Goal: Task Accomplishment & Management: Use online tool/utility

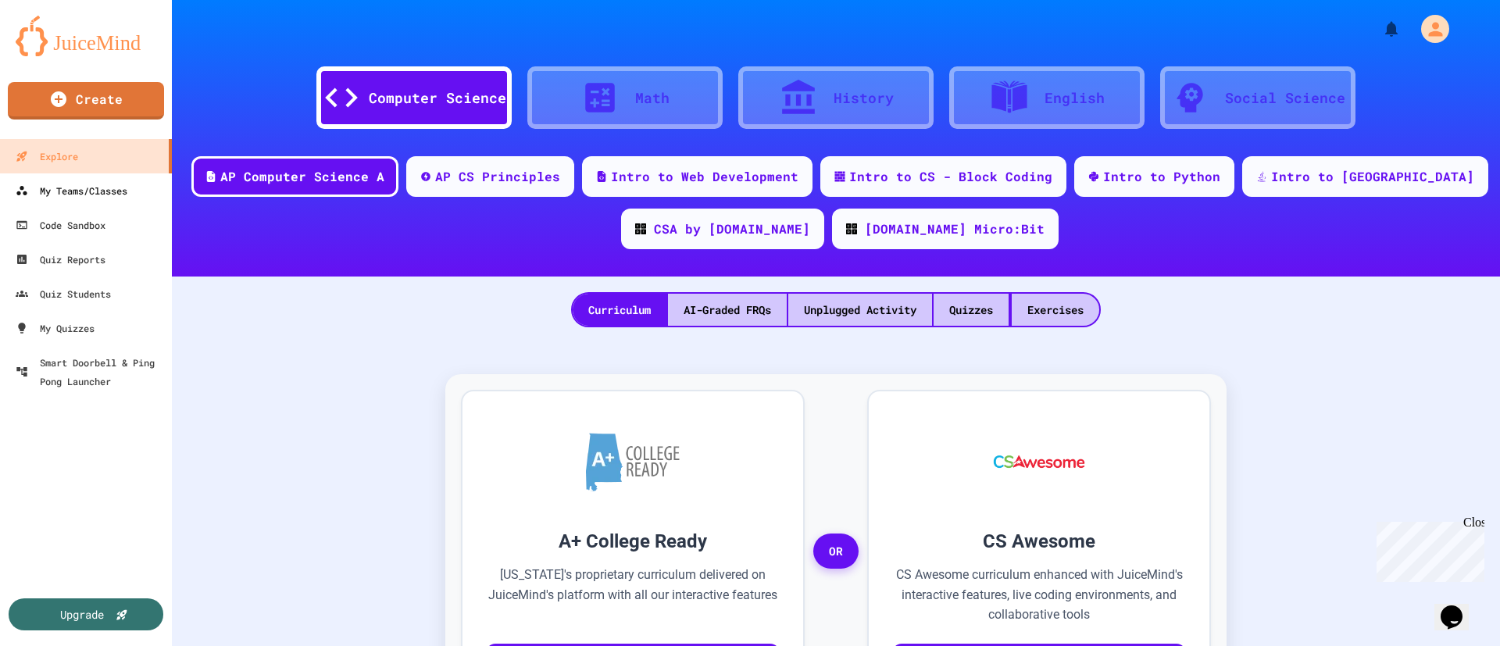
click at [52, 188] on div "My Teams/Classes" at bounding box center [72, 190] width 112 height 19
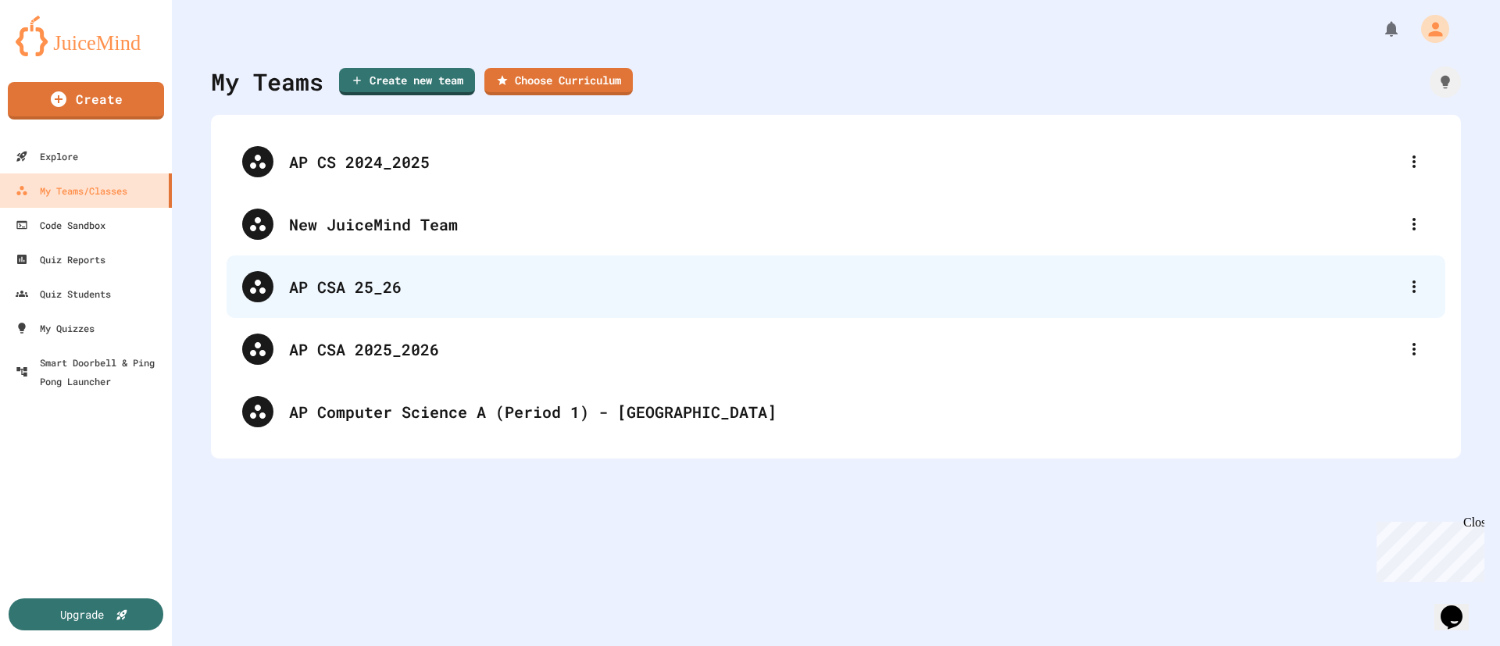
click at [327, 284] on div "AP CSA 25_26" at bounding box center [843, 286] width 1109 height 23
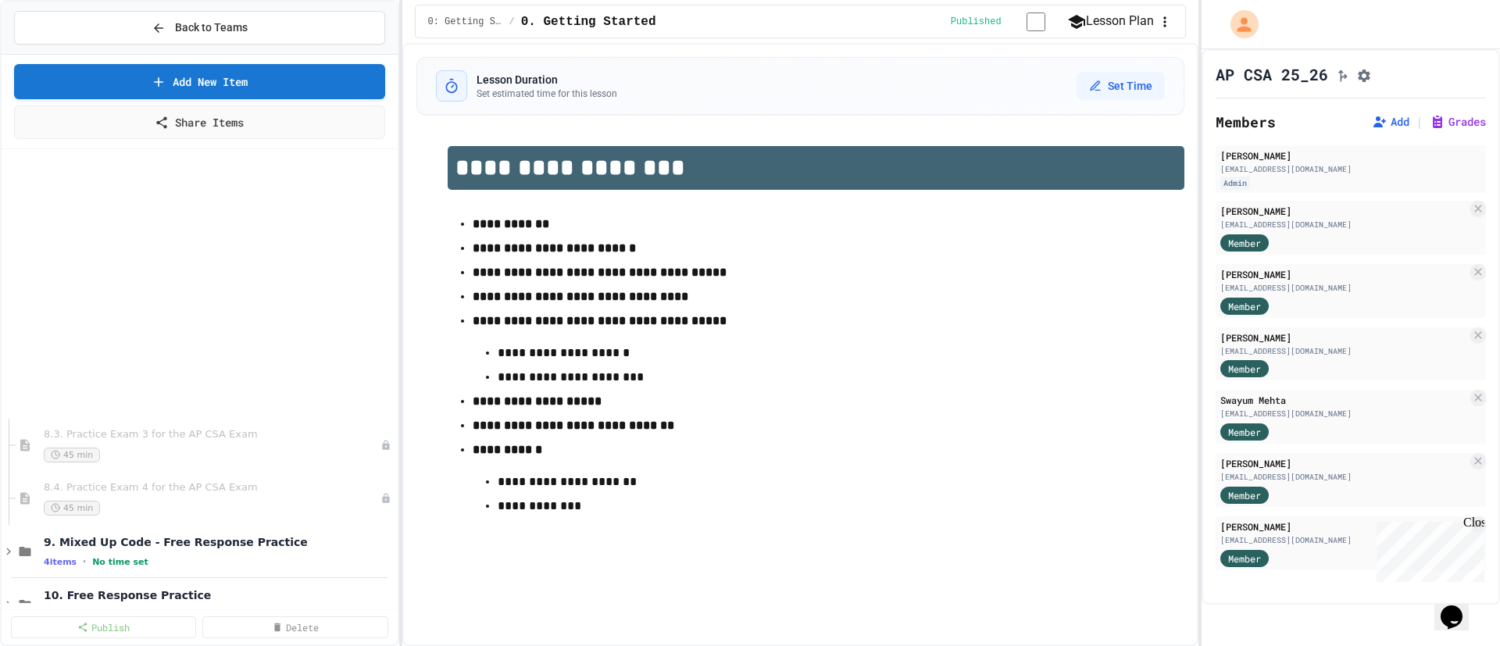
scroll to position [2971, 0]
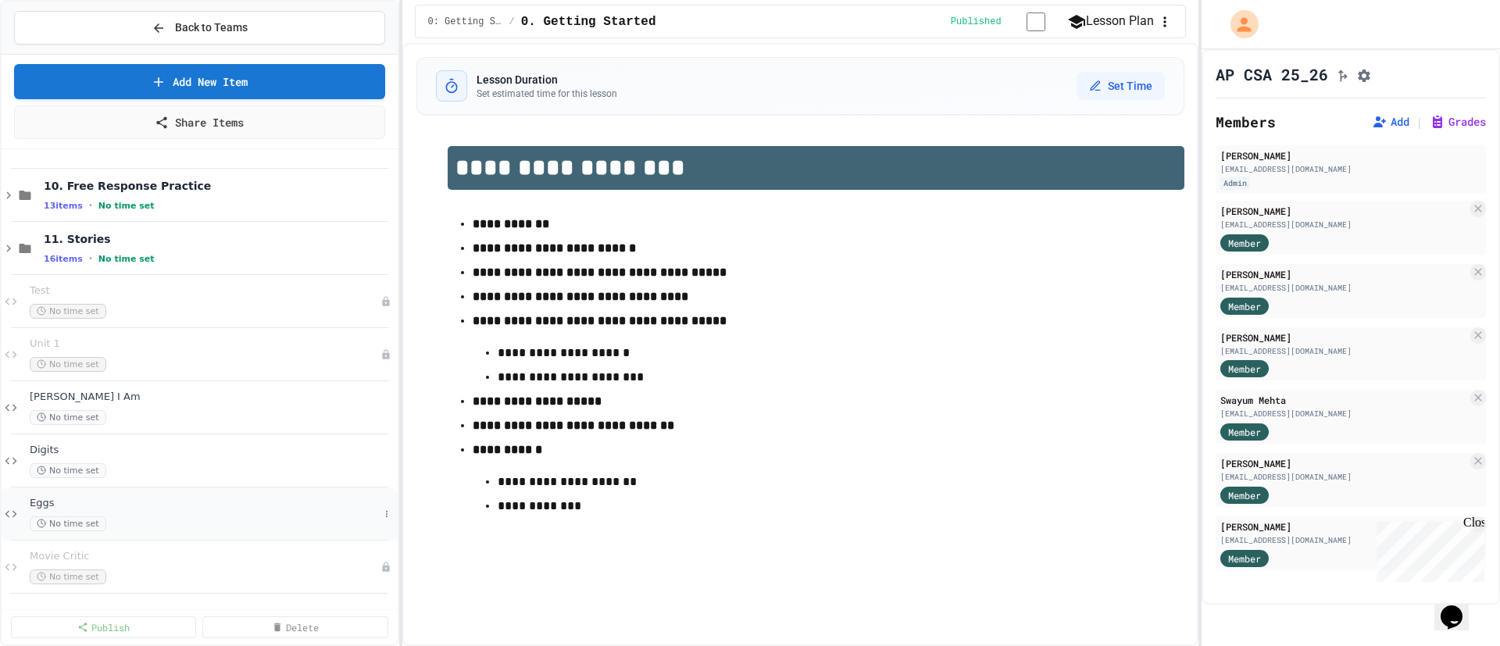
click at [213, 520] on div "No time set" at bounding box center [204, 523] width 349 height 15
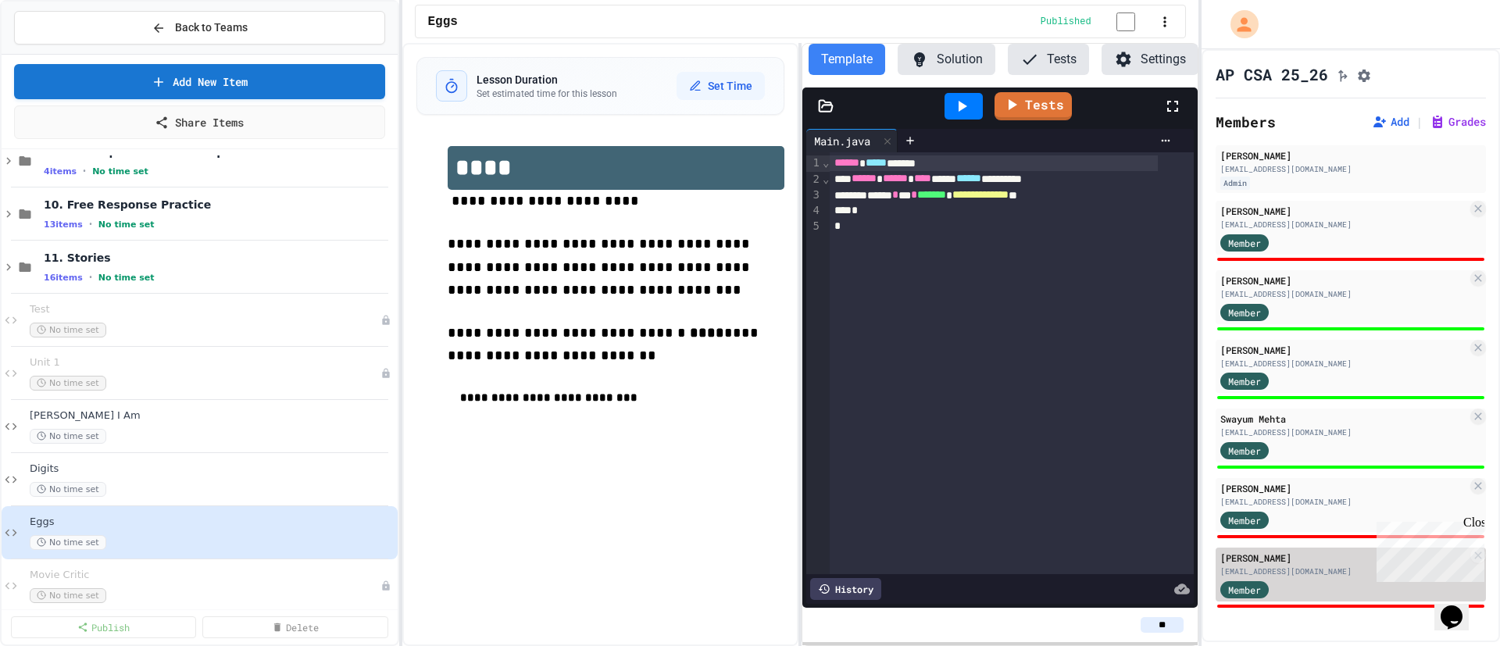
click at [1299, 572] on div "[EMAIL_ADDRESS][DOMAIN_NAME]" at bounding box center [1343, 572] width 247 height 12
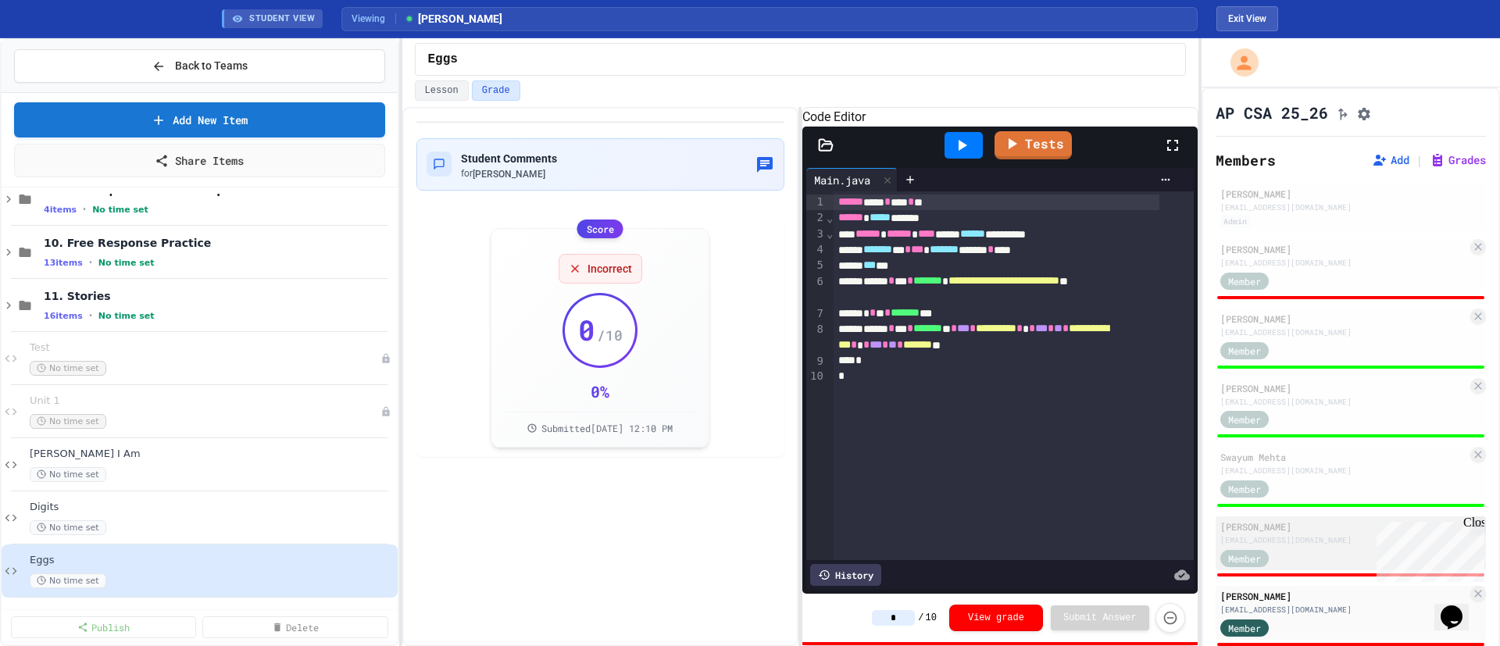
click at [1282, 527] on div "[PERSON_NAME]" at bounding box center [1343, 527] width 247 height 14
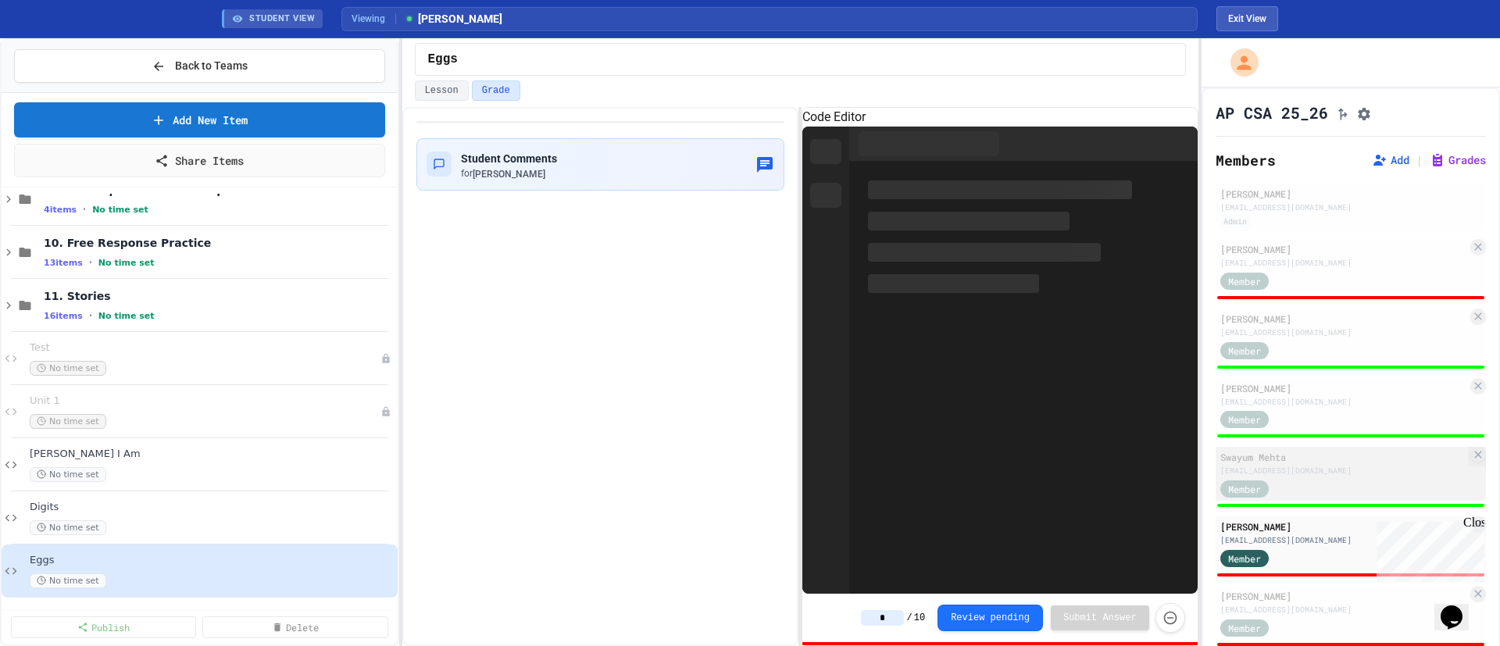
click at [1301, 462] on div "Swayum Mehta" at bounding box center [1343, 457] width 247 height 14
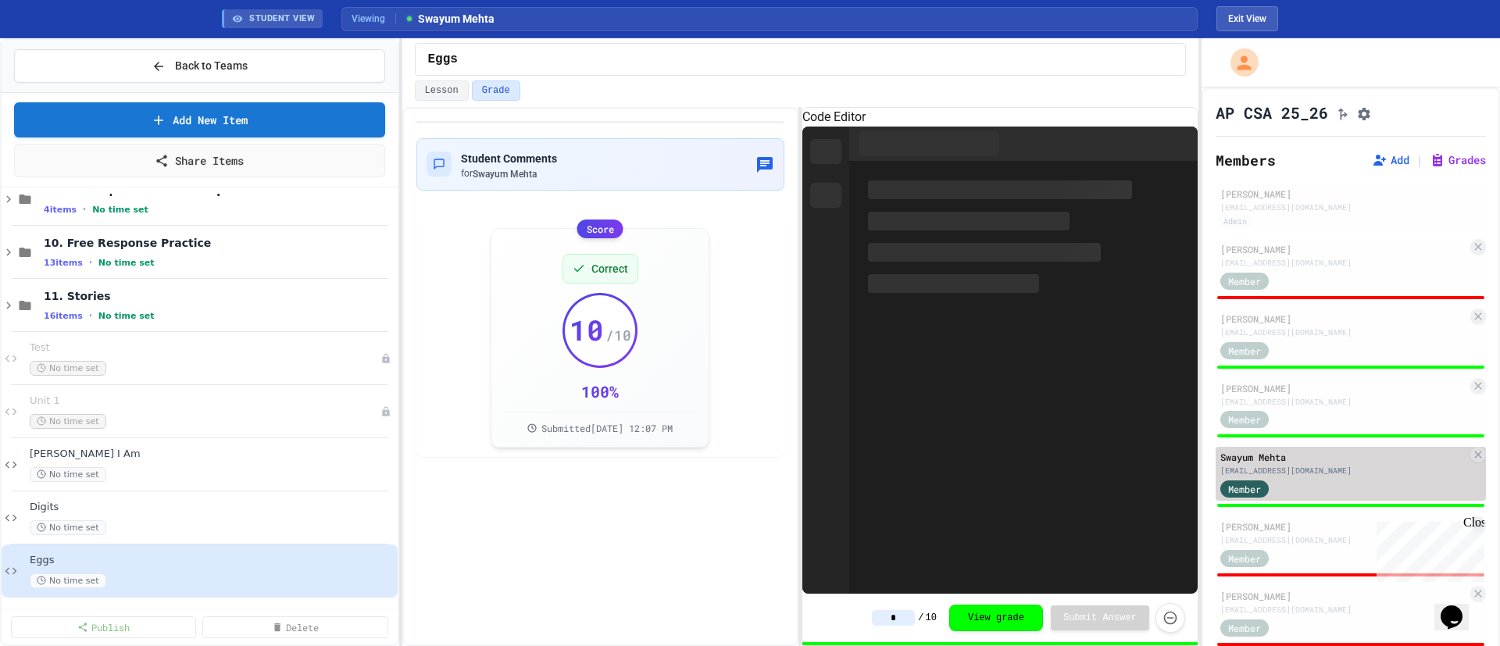
type input "**"
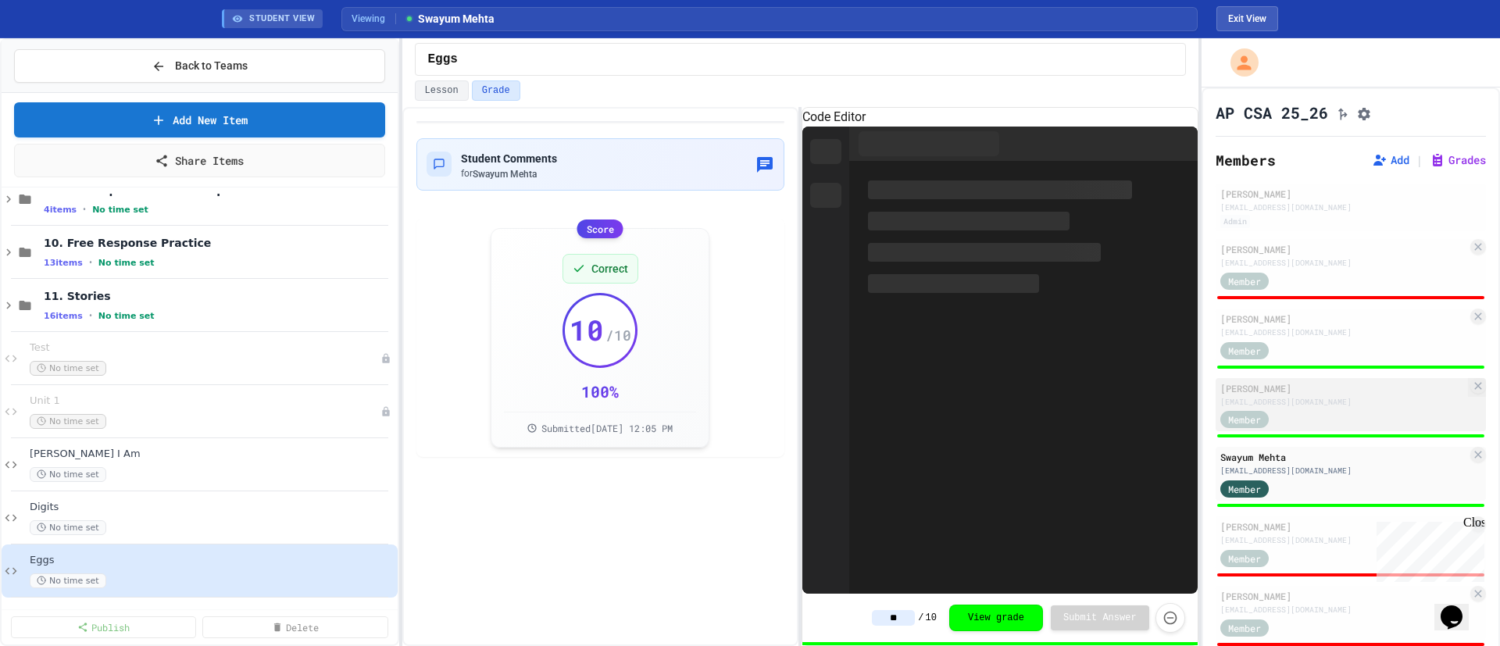
click at [1310, 405] on div "[EMAIL_ADDRESS][DOMAIN_NAME]" at bounding box center [1343, 402] width 247 height 12
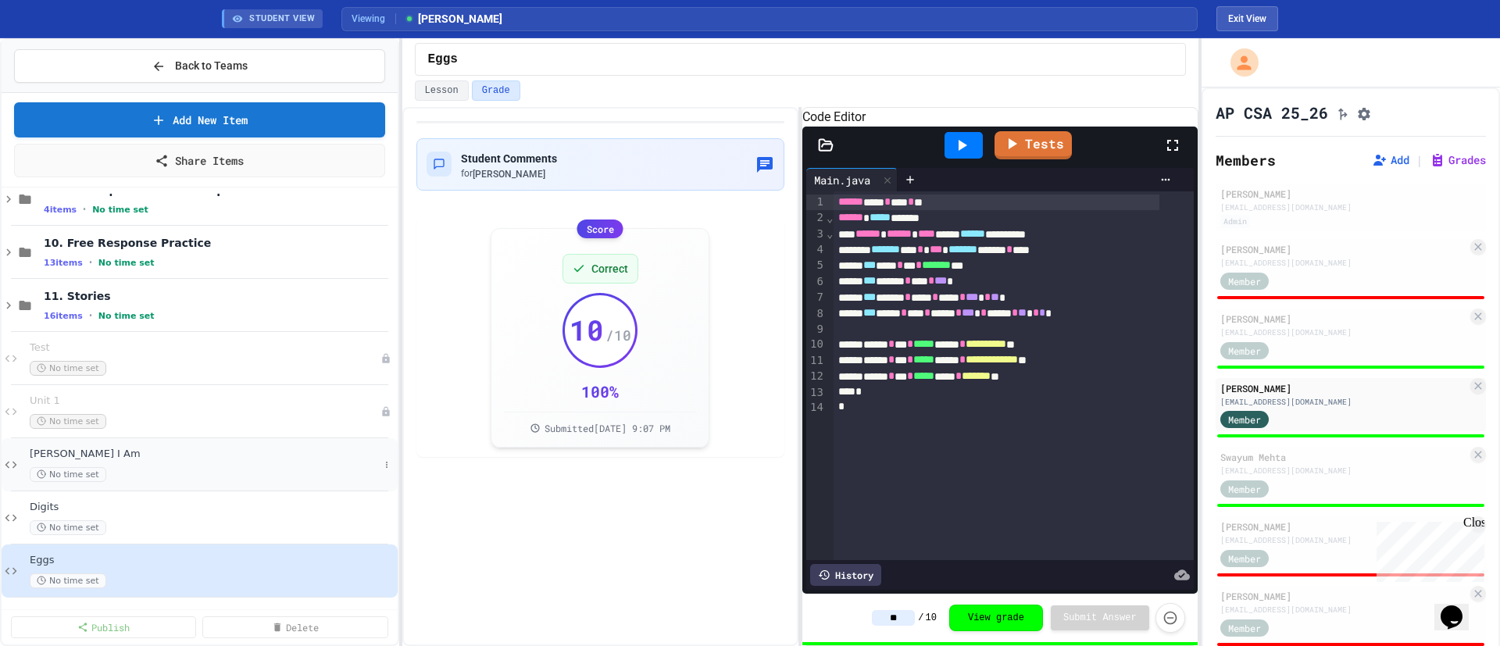
click at [168, 470] on div "No time set" at bounding box center [204, 474] width 349 height 15
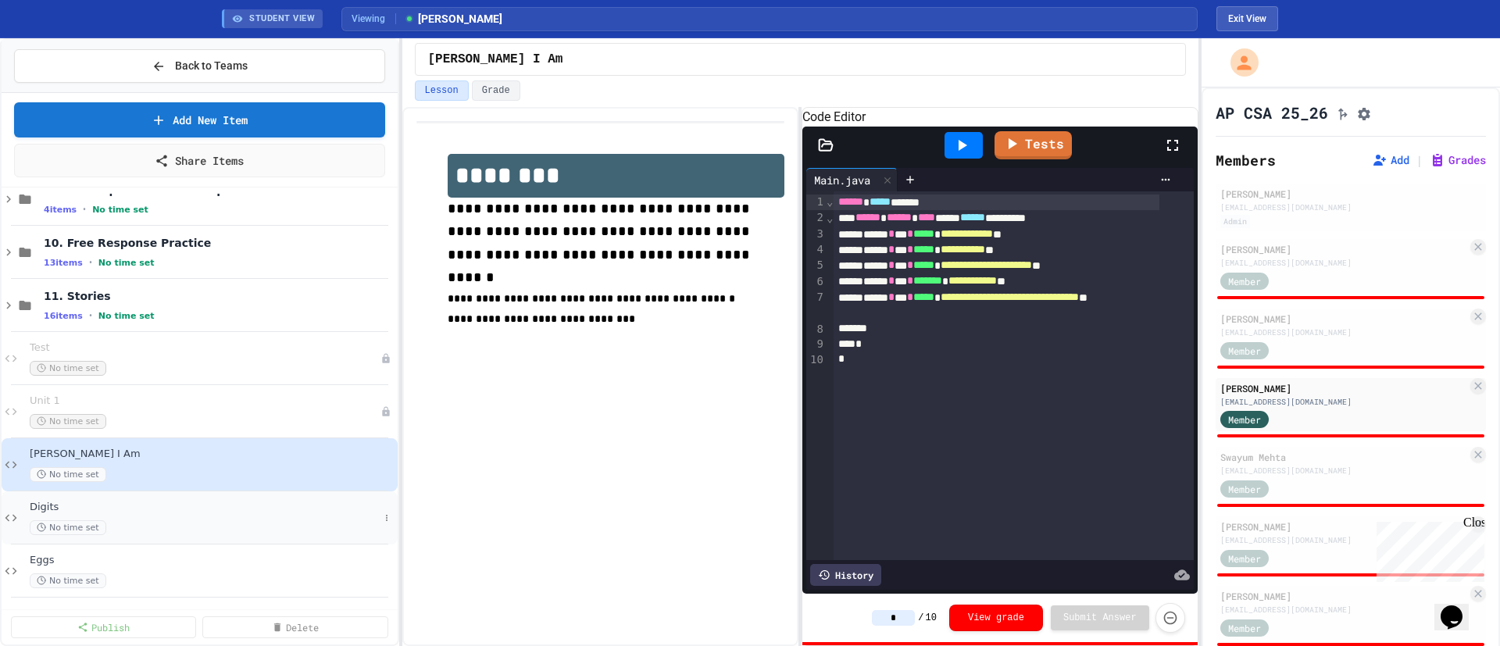
click at [148, 521] on div "No time set" at bounding box center [204, 527] width 349 height 15
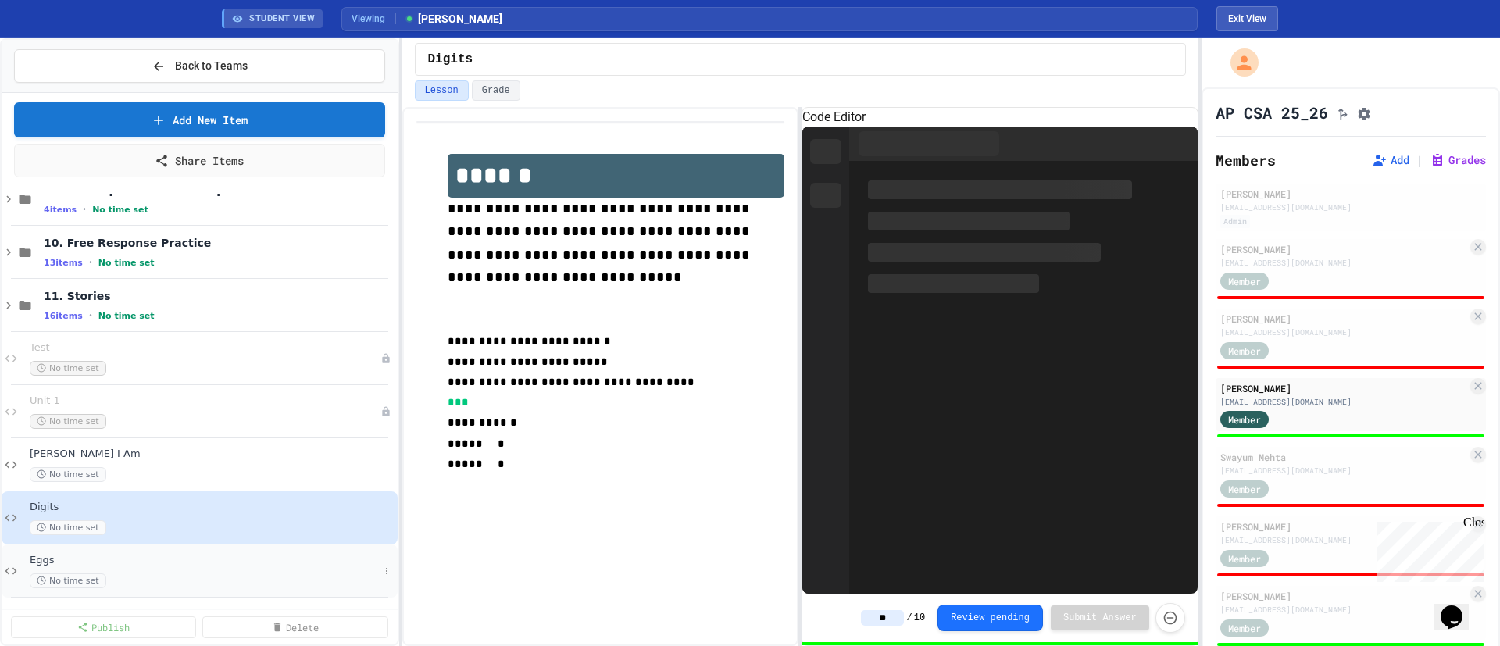
click at [159, 577] on div "No time set" at bounding box center [204, 580] width 349 height 15
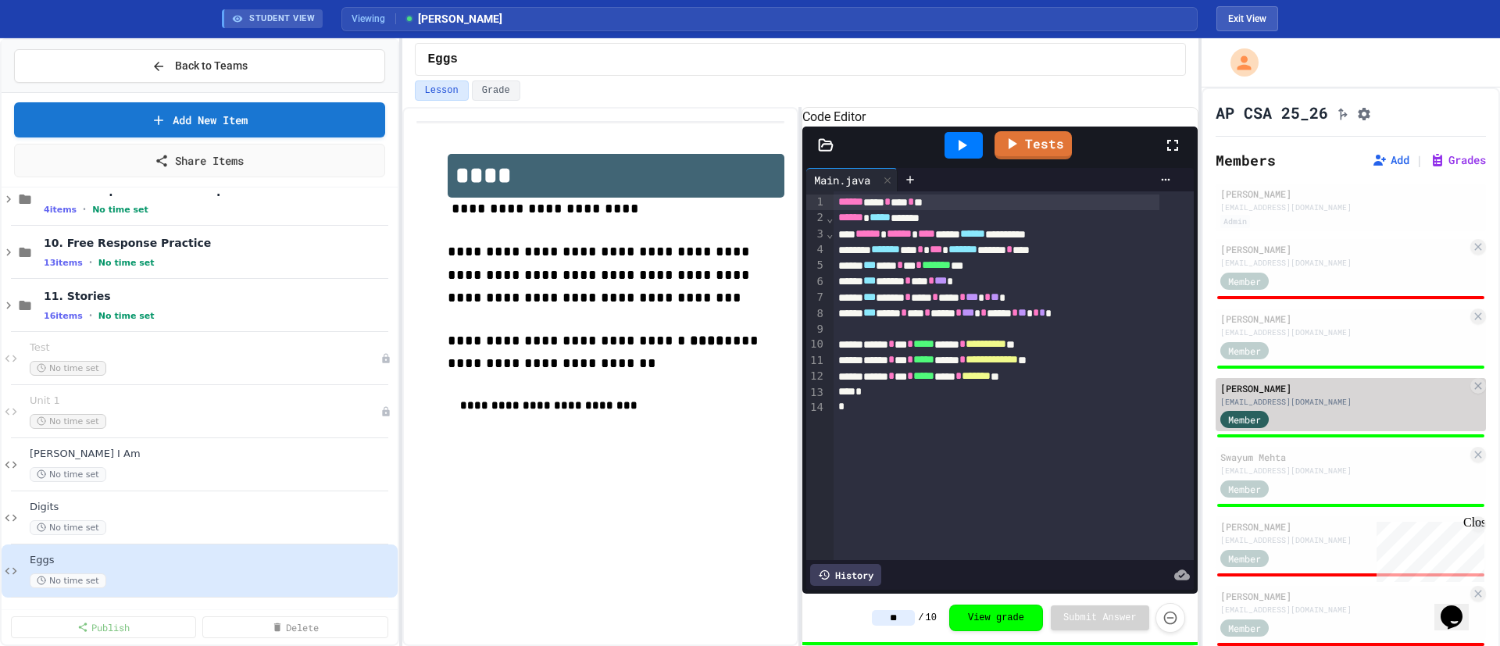
click at [1341, 405] on div "[EMAIL_ADDRESS][DOMAIN_NAME]" at bounding box center [1343, 402] width 247 height 12
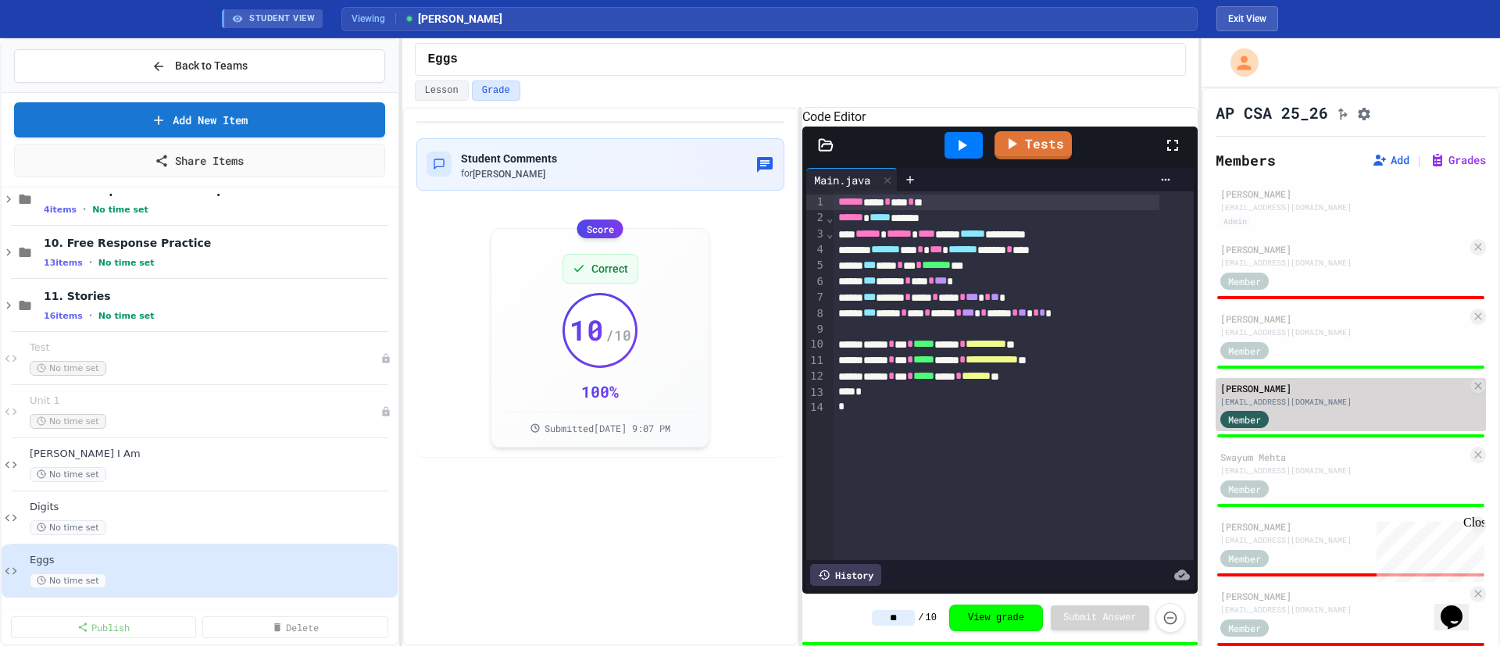
click at [1059, 159] on link "Tests" at bounding box center [1033, 145] width 77 height 28
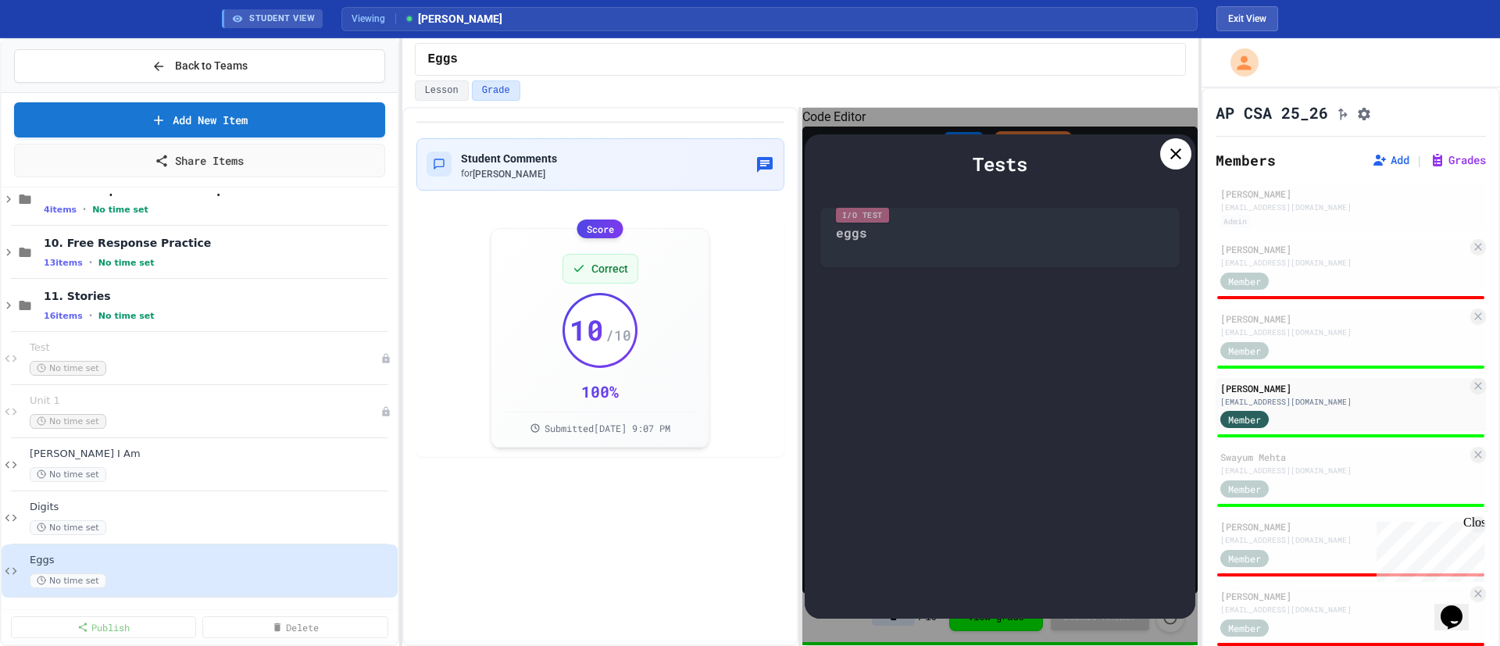
click at [1175, 154] on icon at bounding box center [1175, 153] width 11 height 11
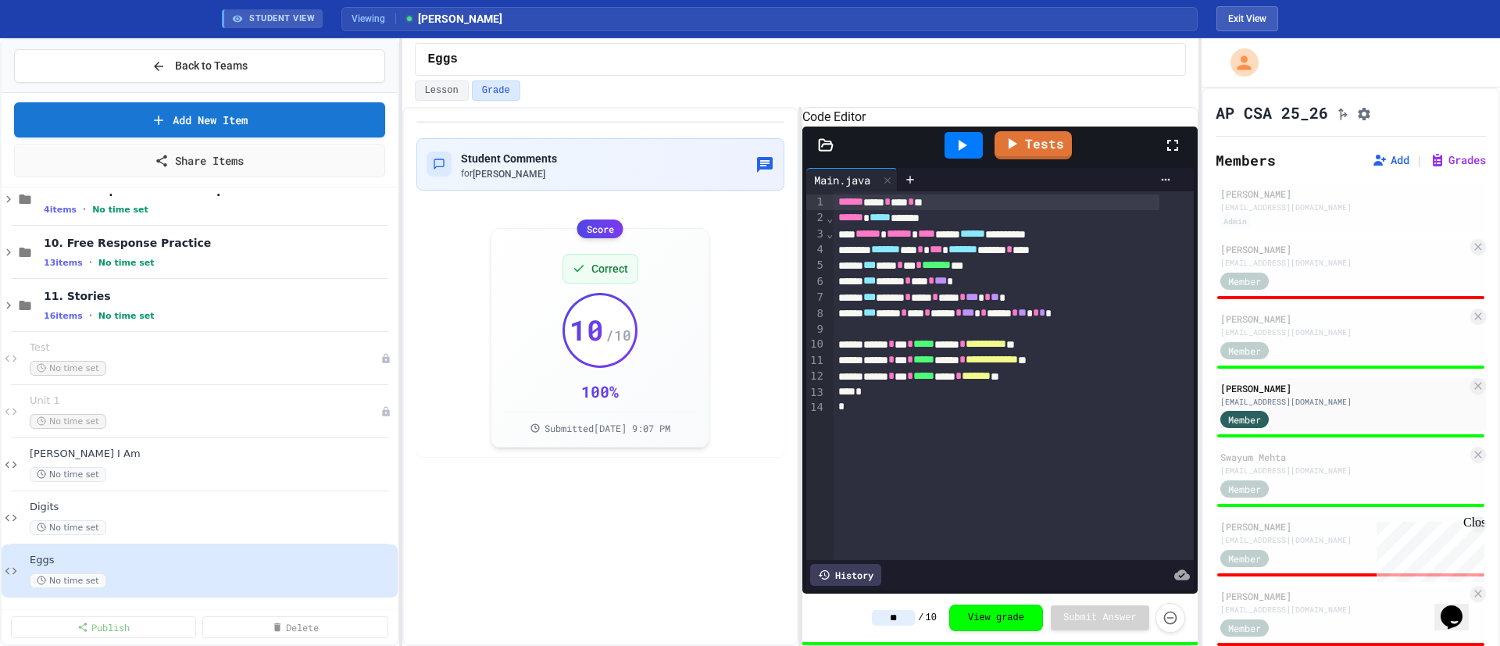
click at [959, 155] on icon at bounding box center [961, 145] width 19 height 19
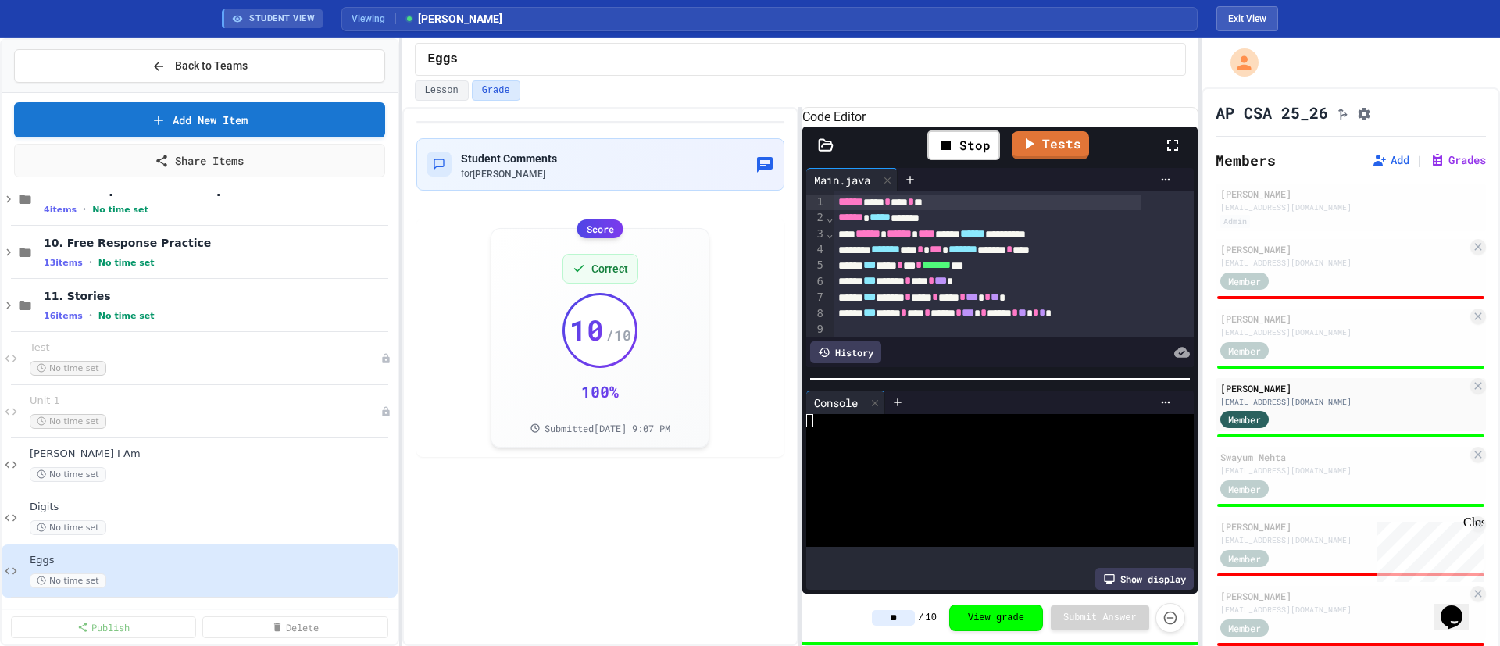
click at [926, 465] on div at bounding box center [978, 460] width 345 height 13
click at [1248, 19] on button "Exit View" at bounding box center [1248, 18] width 62 height 25
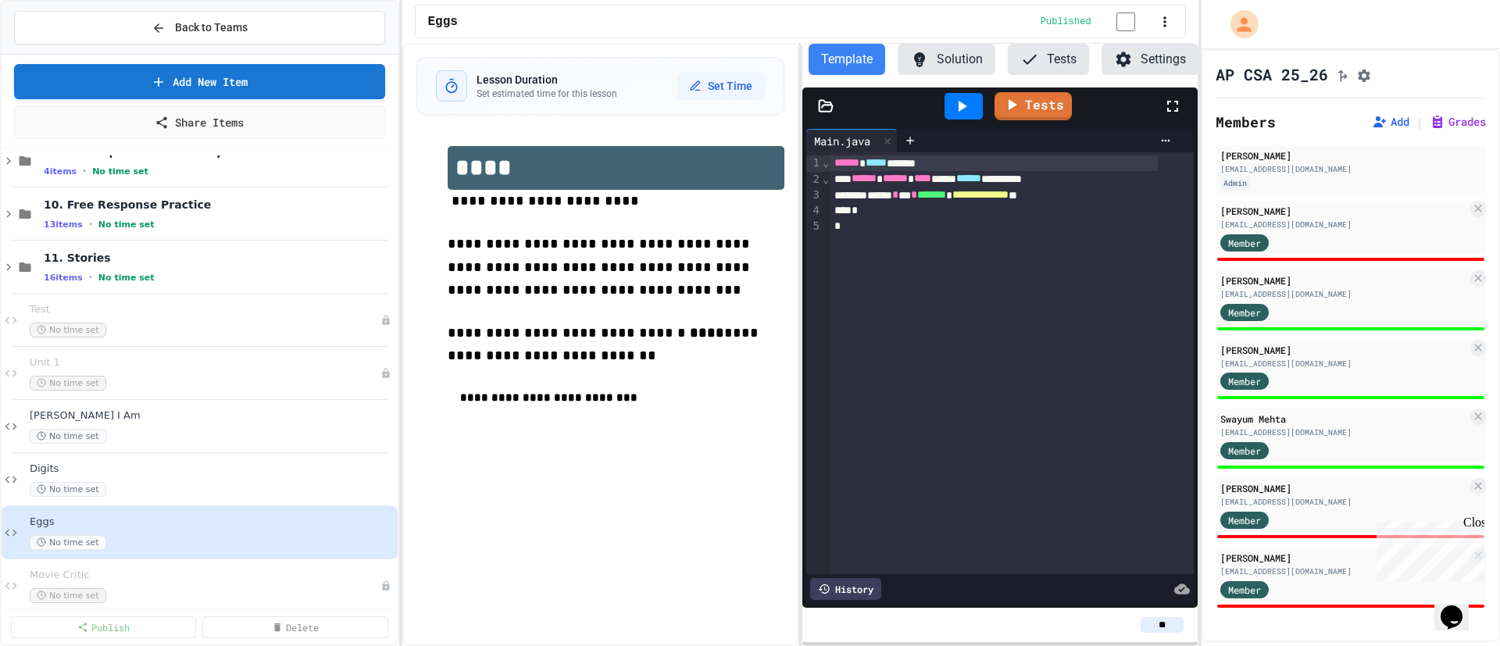
click at [248, 33] on button "Back to Teams" at bounding box center [199, 28] width 371 height 34
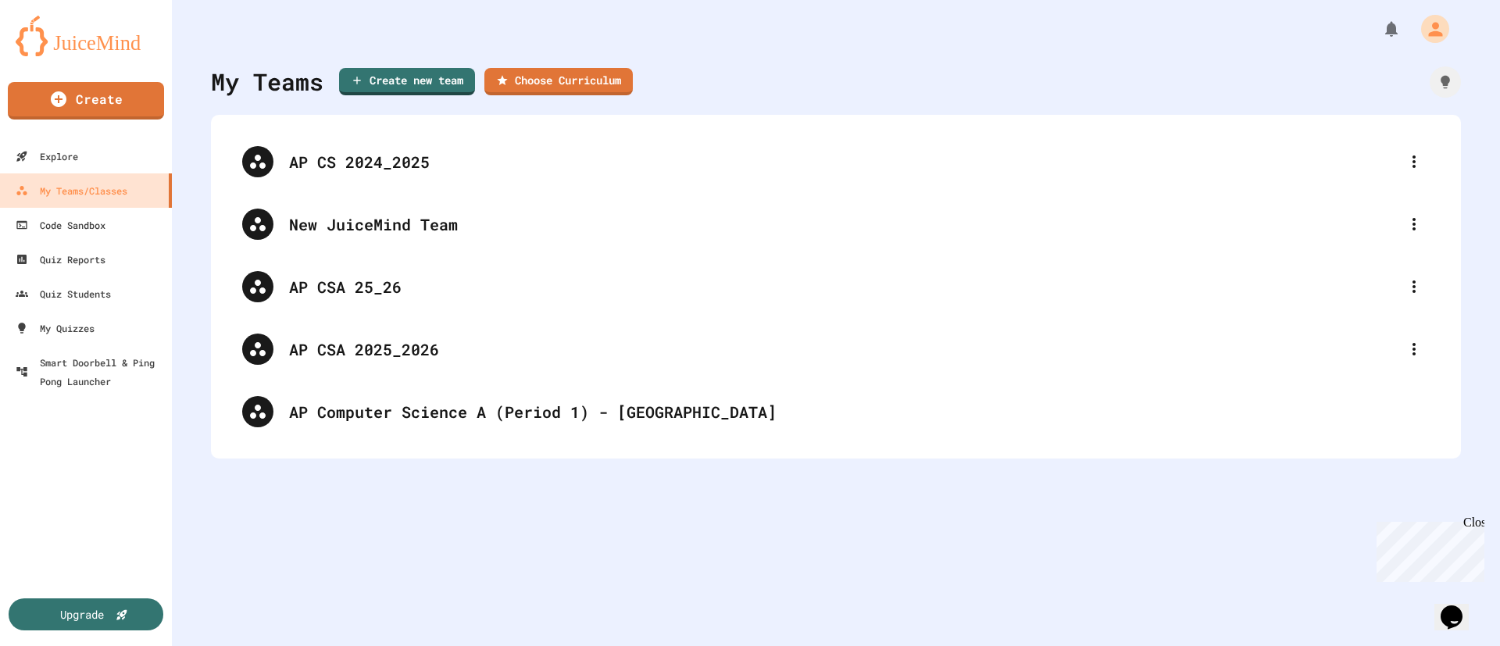
click at [75, 227] on div "Code Sandbox" at bounding box center [61, 225] width 90 height 19
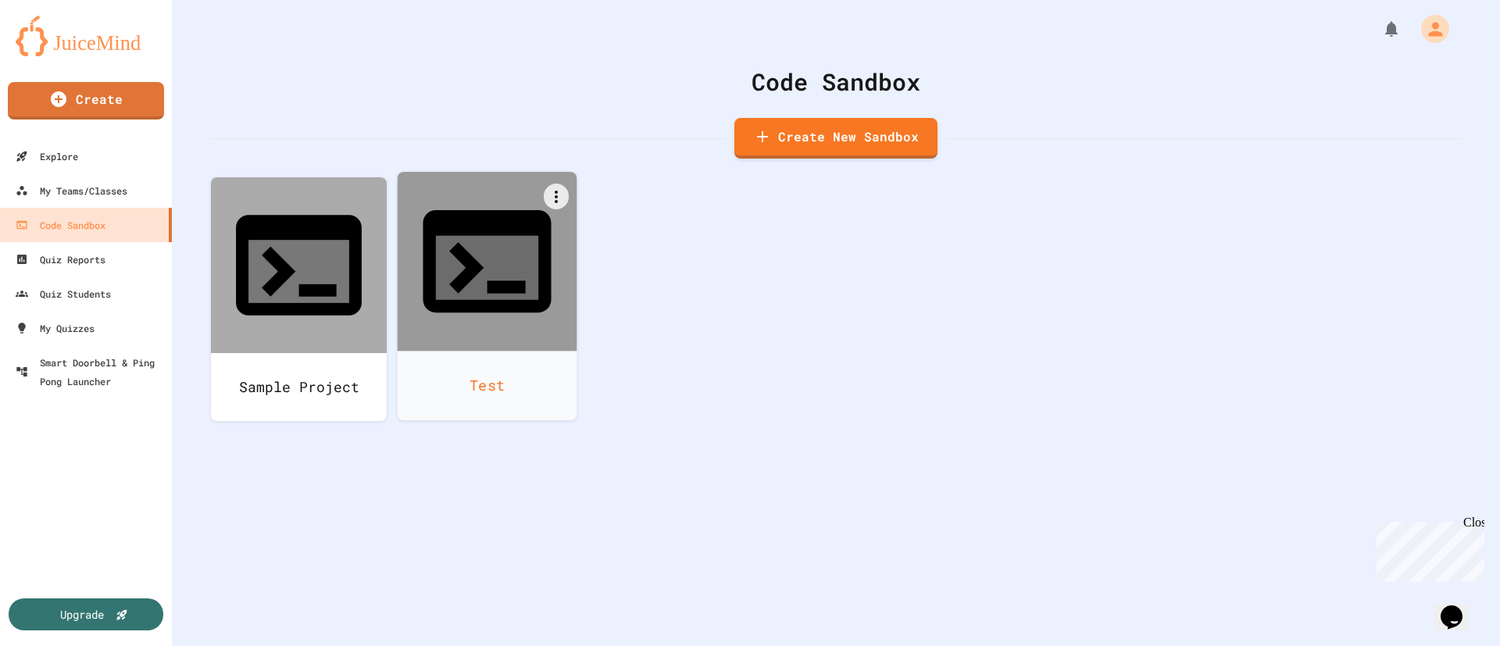
drag, startPoint x: 75, startPoint y: 227, endPoint x: 519, endPoint y: 270, distance: 445.9
click at [519, 270] on link "Test" at bounding box center [488, 296] width 180 height 248
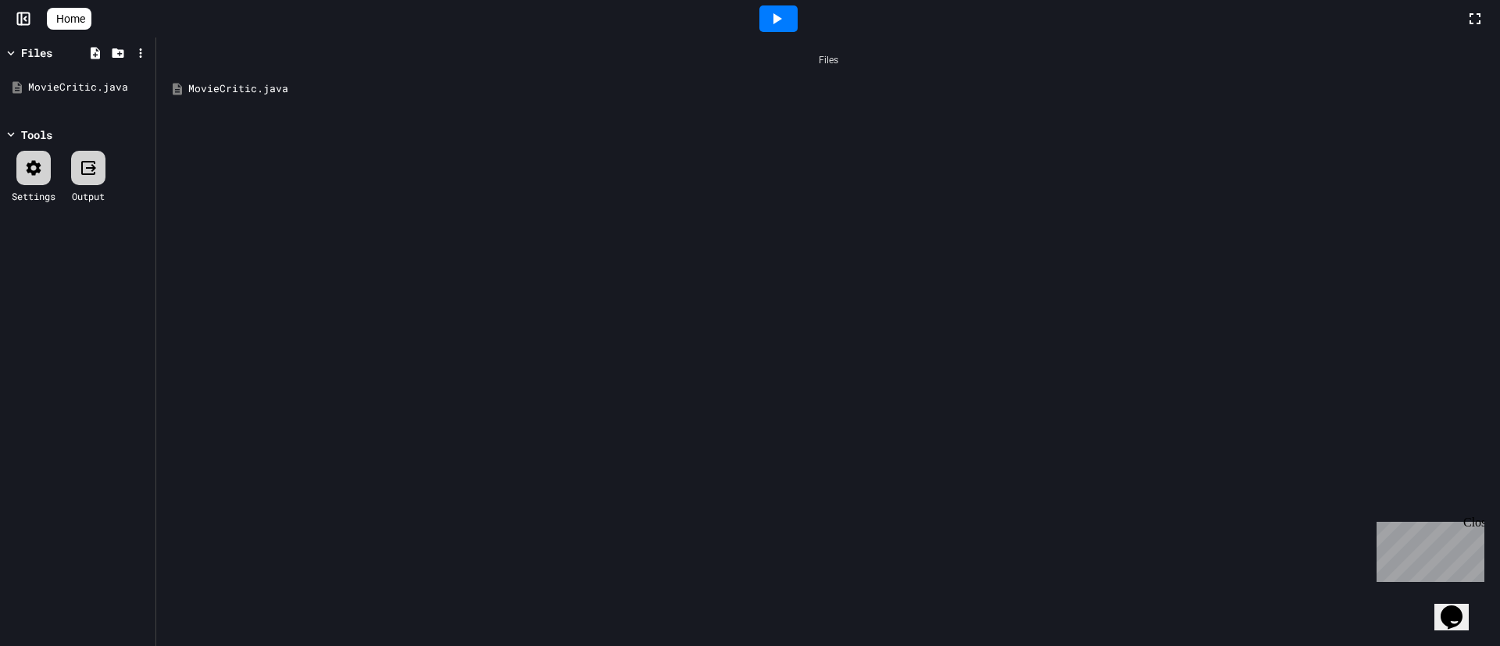
click at [519, 270] on div "Files MovieCritic.java" at bounding box center [828, 342] width 1344 height 609
